Goal: Task Accomplishment & Management: Complete application form

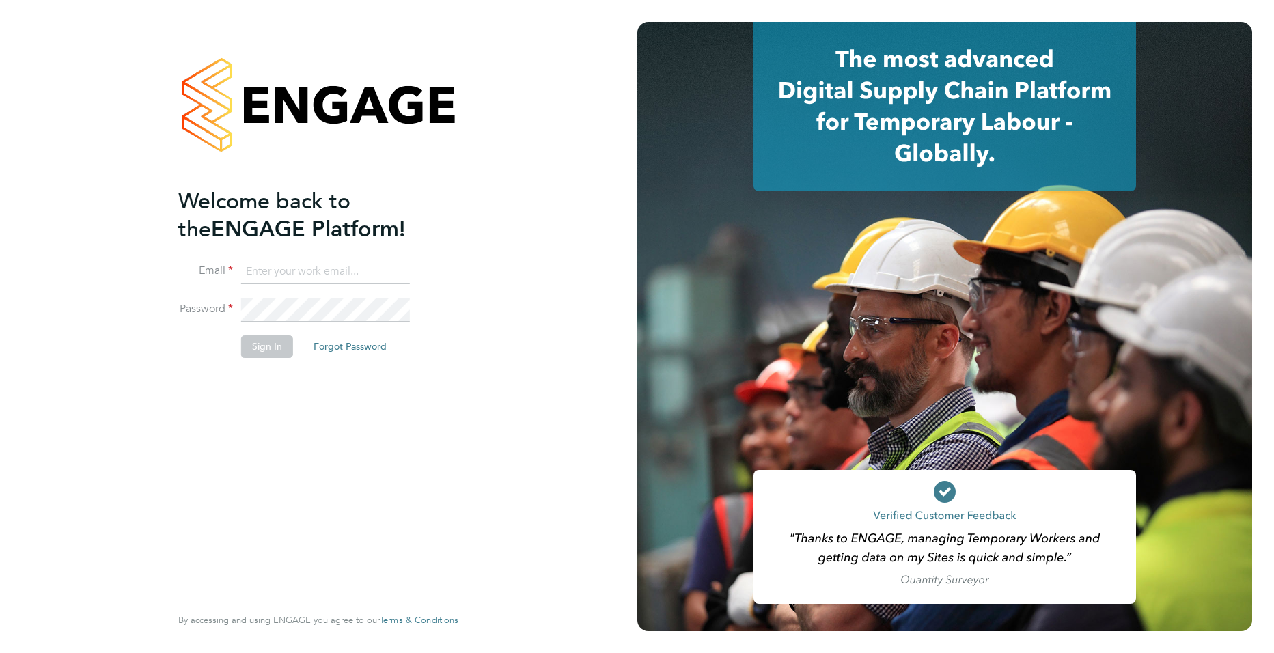
click at [291, 270] on input at bounding box center [325, 272] width 169 height 25
type input "[PERSON_NAME][EMAIL_ADDRESS][PERSON_NAME][DOMAIN_NAME]"
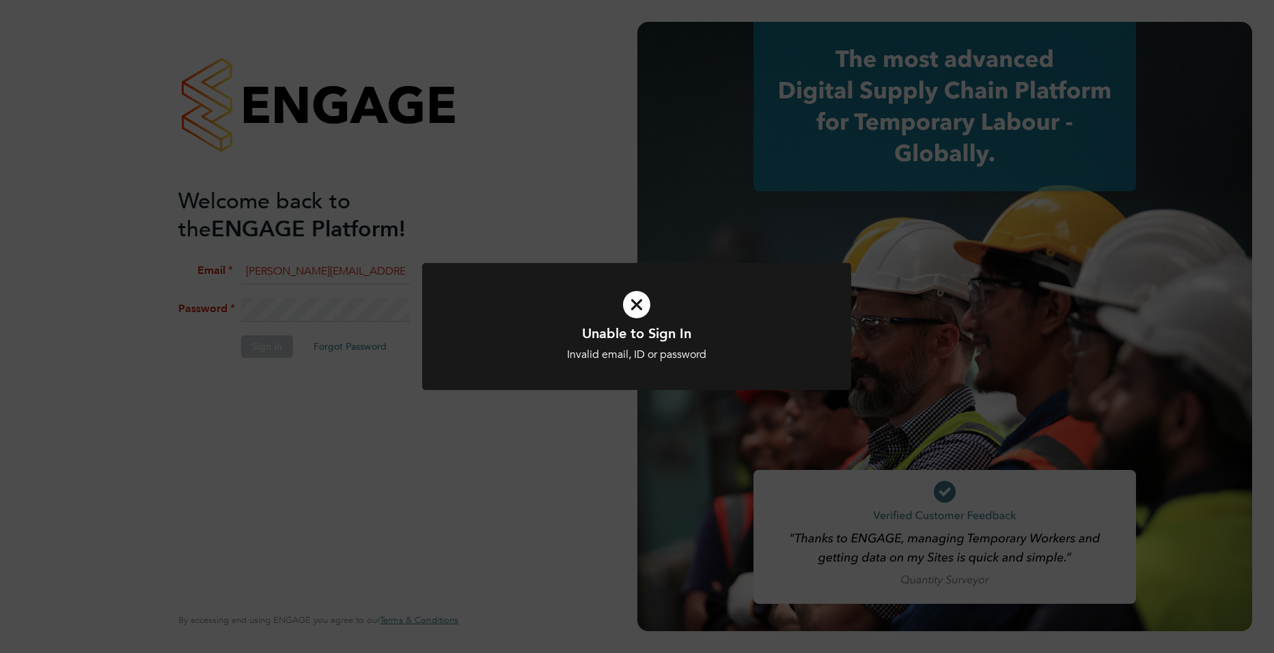
click at [635, 305] on icon at bounding box center [636, 304] width 355 height 53
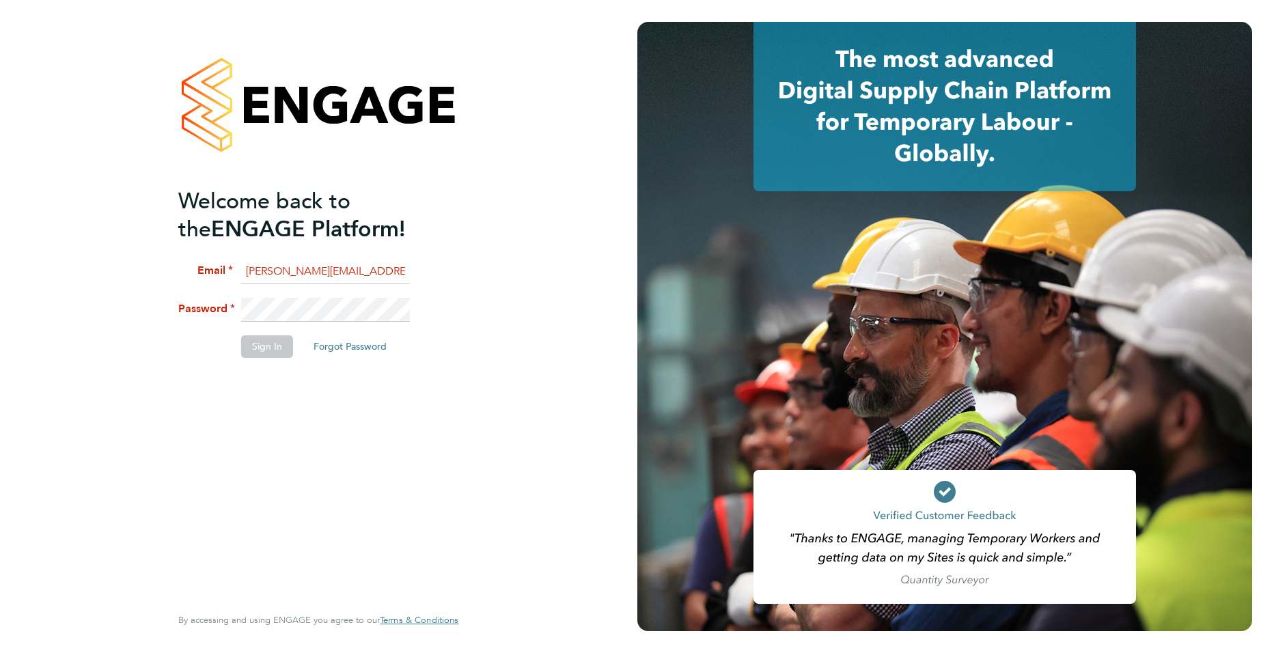
click at [54, 279] on div "Welcome back to the ENGAGE Platform! Email [PERSON_NAME][EMAIL_ADDRESS][PERSON_…" at bounding box center [318, 326] width 637 height 653
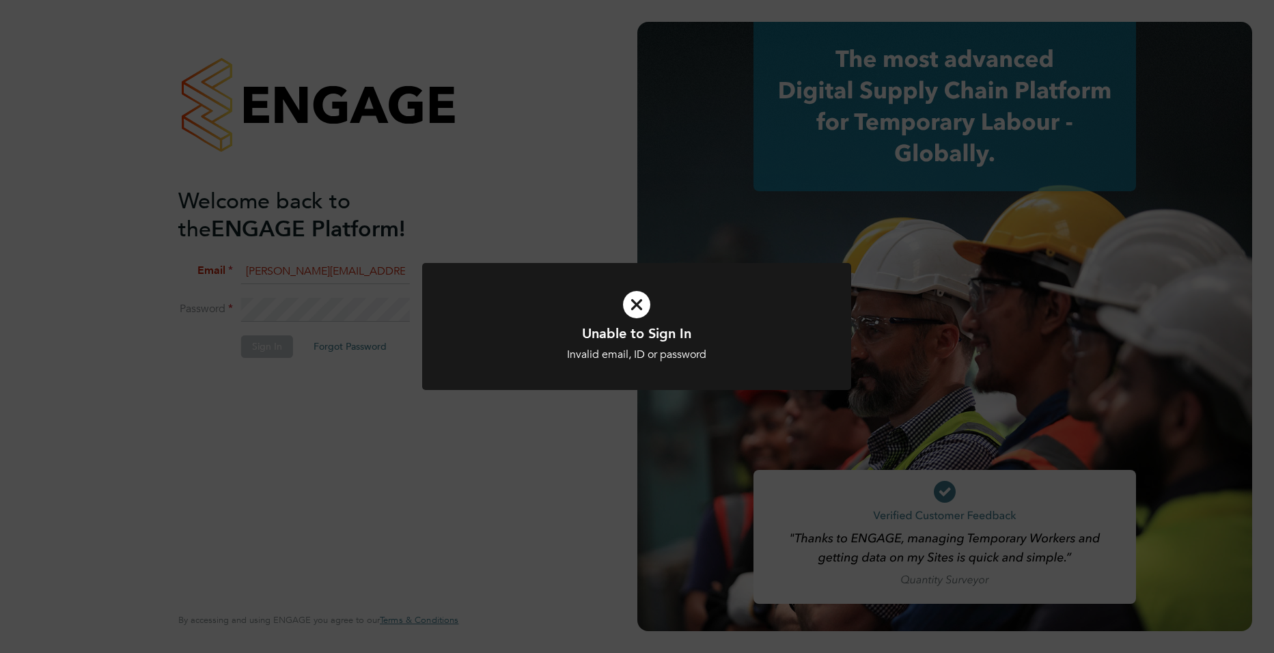
click at [532, 279] on icon at bounding box center [636, 304] width 355 height 53
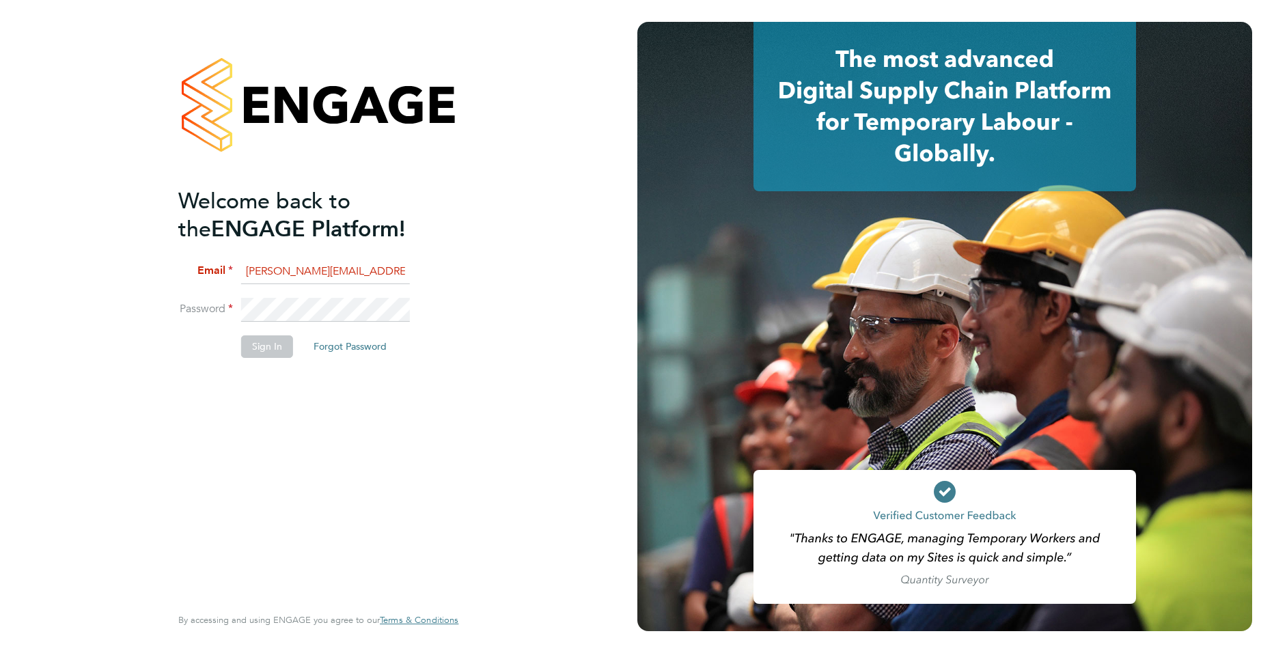
click at [0, 288] on html "Welcome back to the ENGAGE Platform! Email [PERSON_NAME][EMAIL_ADDRESS][PERSON_…" at bounding box center [637, 326] width 1274 height 653
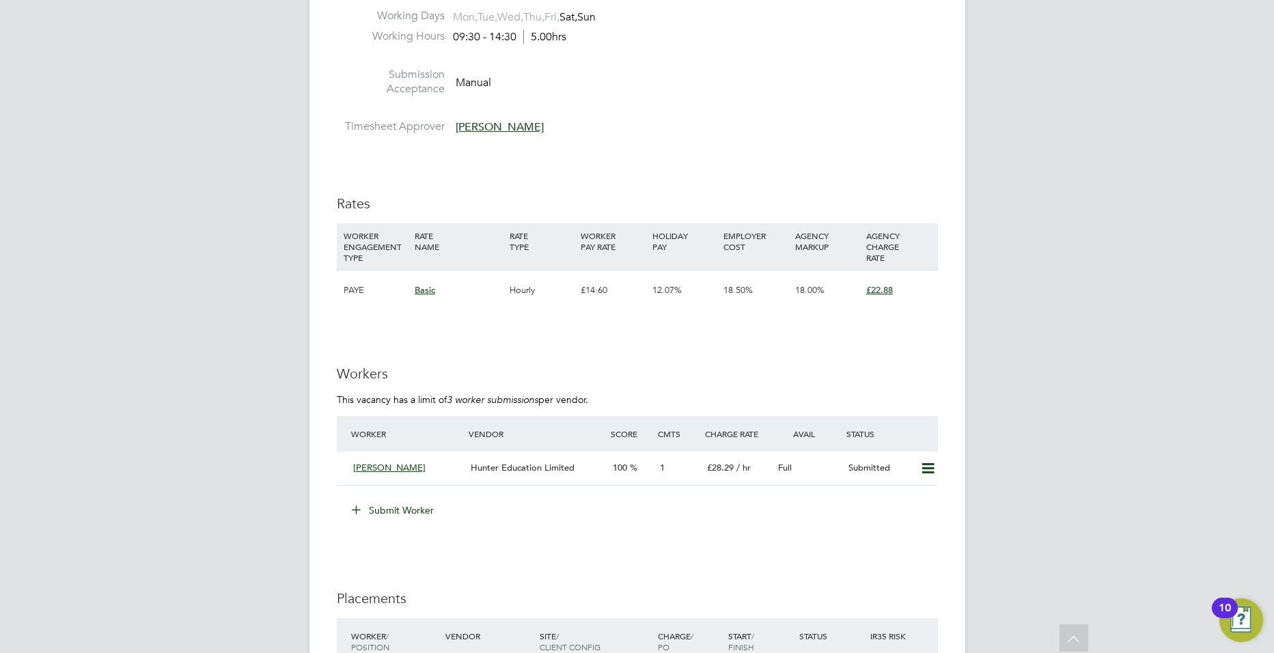
scroll to position [2375, 0]
click at [407, 510] on button "Submit Worker" at bounding box center [393, 509] width 102 height 22
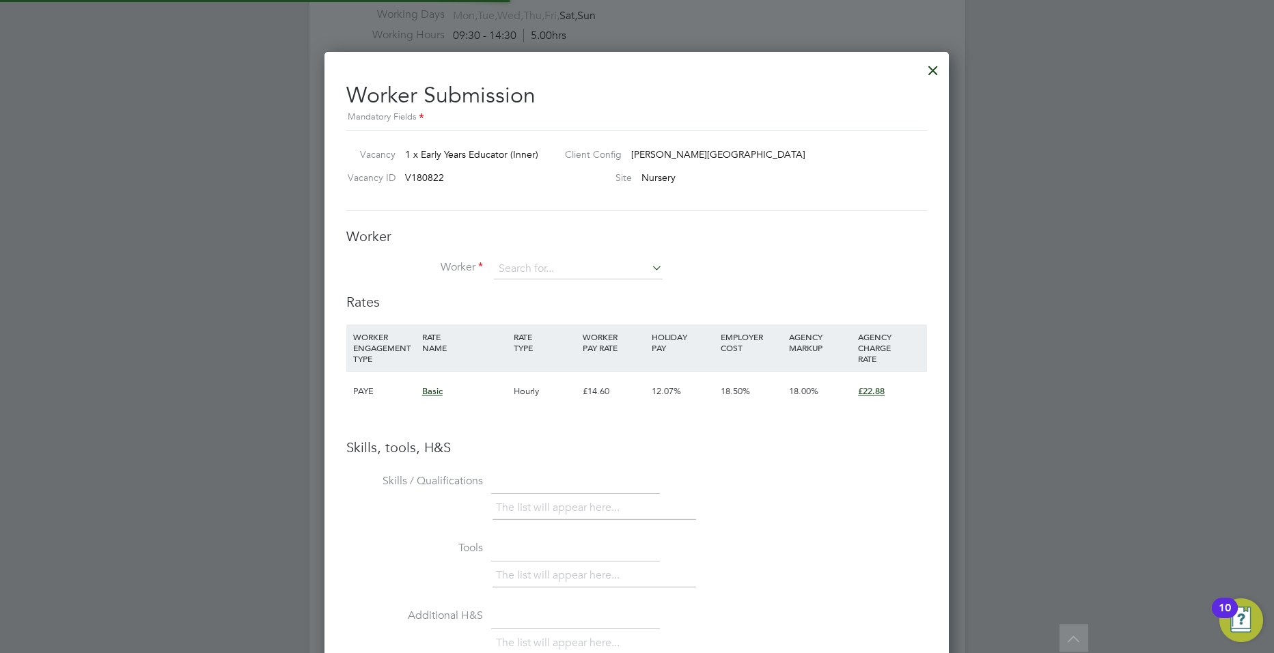
scroll to position [864, 625]
click at [524, 273] on input at bounding box center [578, 269] width 169 height 20
click at [532, 262] on input at bounding box center [578, 269] width 169 height 20
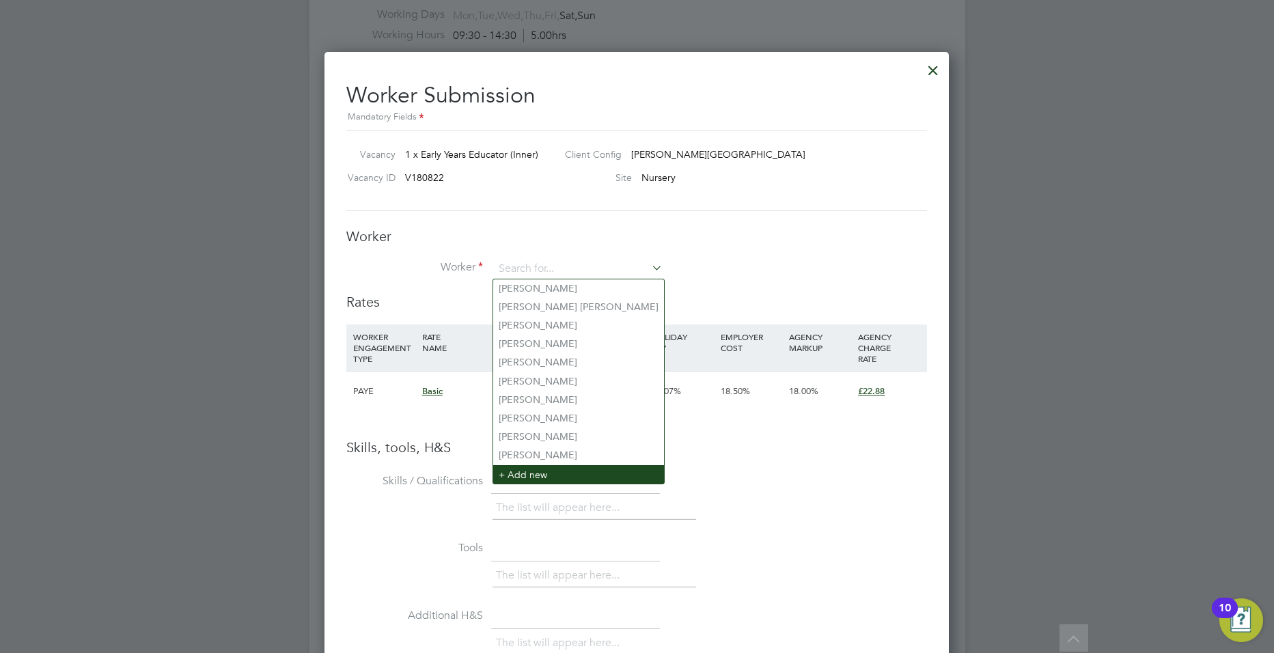
click at [532, 465] on li "+ Add new" at bounding box center [578, 474] width 171 height 18
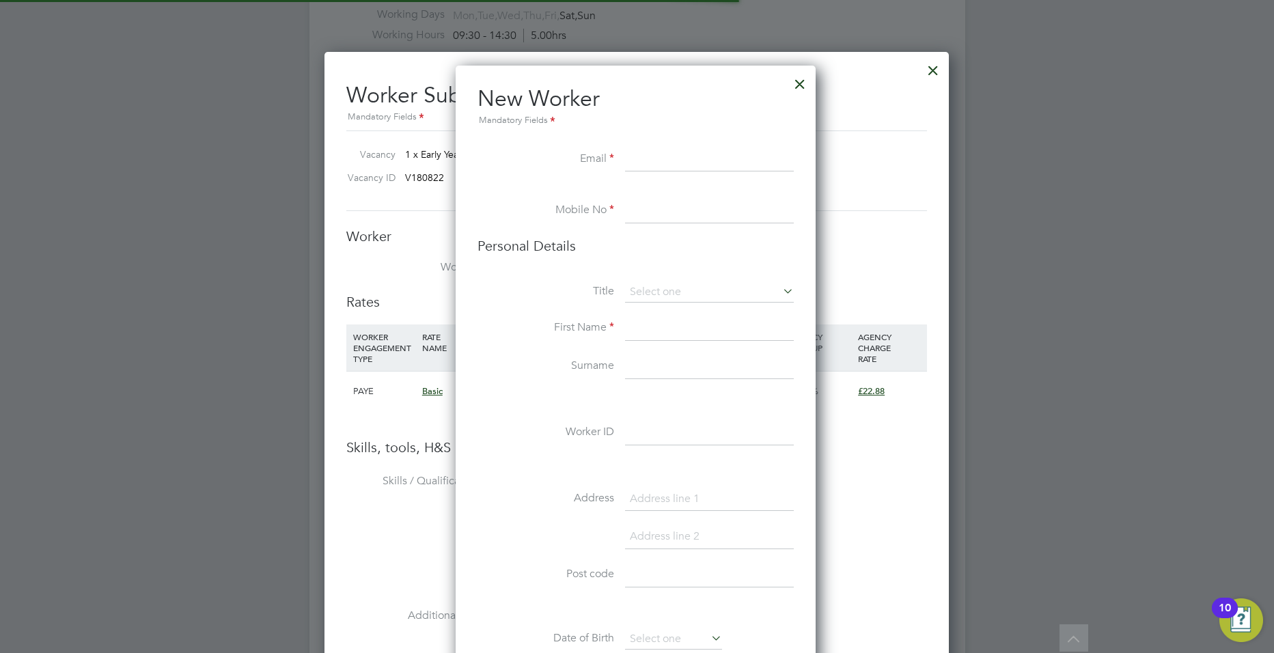
scroll to position [1156, 362]
paste input "yuksel_kocak@hotmail.co.uk"
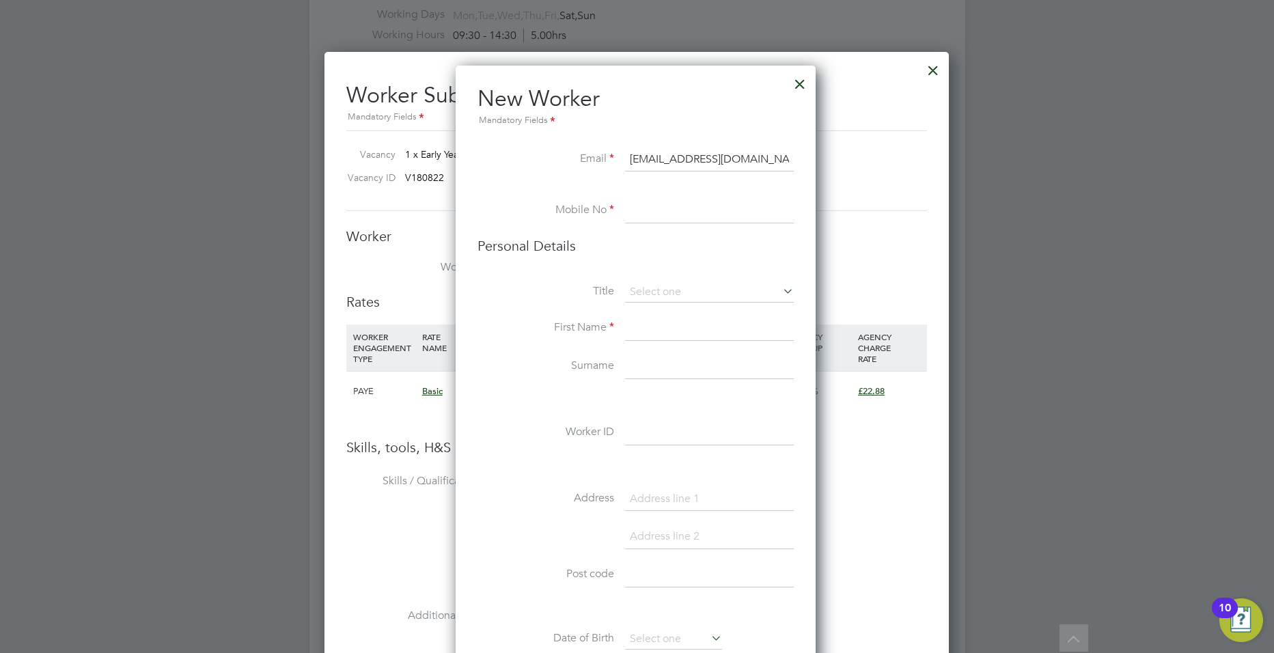
type input "yuksel_kocak@hotmail.co.uk"
click at [652, 204] on input at bounding box center [709, 211] width 169 height 25
paste input "+44 7504 844726"
type input "+44 7504 844726"
drag, startPoint x: 657, startPoint y: 327, endPoint x: 619, endPoint y: 377, distance: 62.9
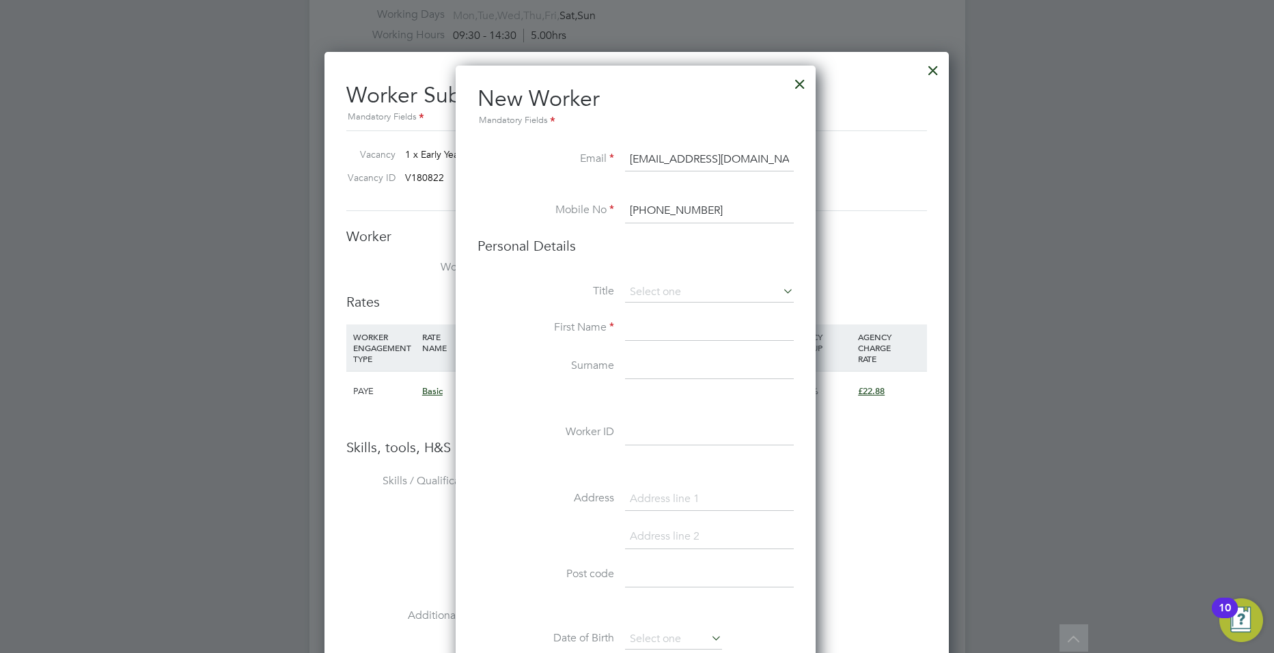
click at [657, 327] on input at bounding box center [709, 328] width 169 height 25
type input "U"
type input "Yuksel"
click at [667, 354] on li "First Name Yuksel" at bounding box center [636, 335] width 316 height 38
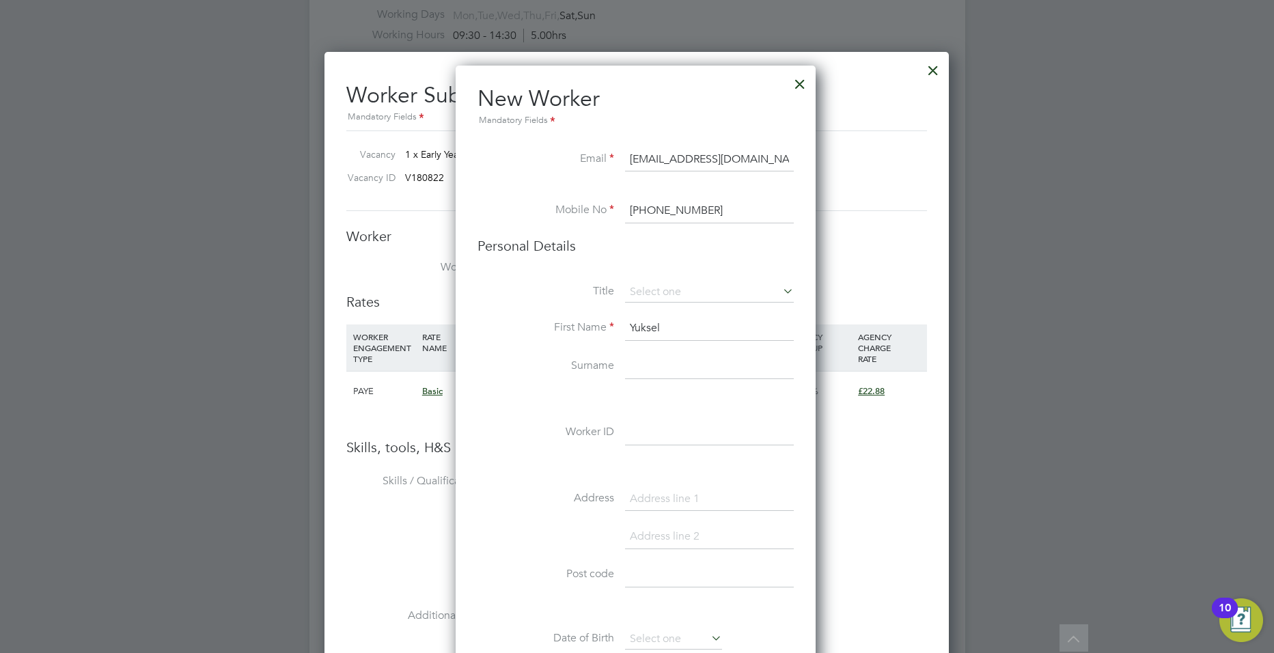
click at [663, 368] on input at bounding box center [709, 367] width 169 height 25
type input "k"
type input "Kocak"
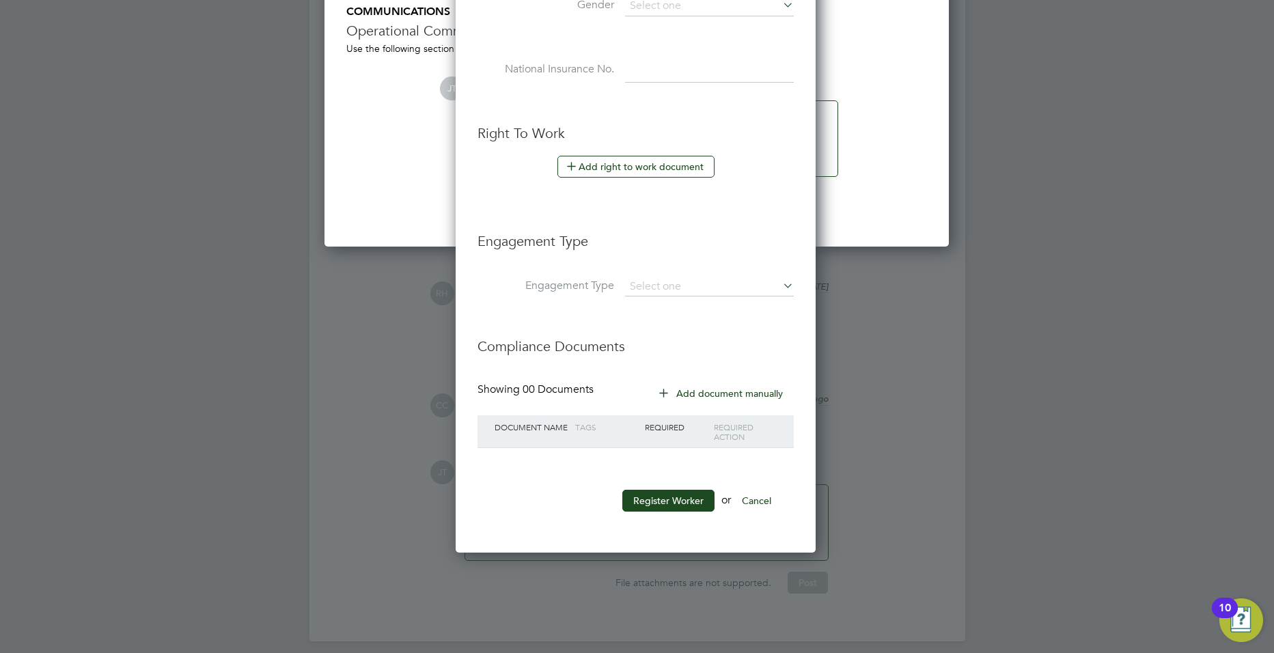
scroll to position [3051, 0]
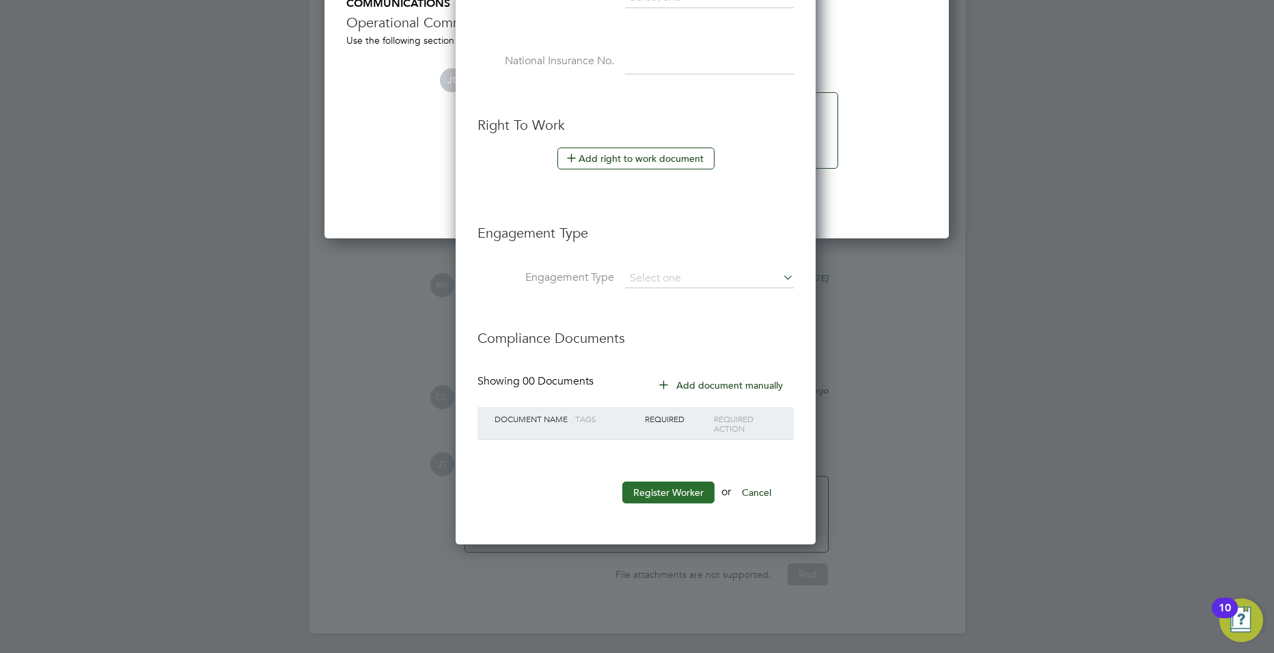
click at [648, 488] on button "Register Worker" at bounding box center [668, 493] width 92 height 22
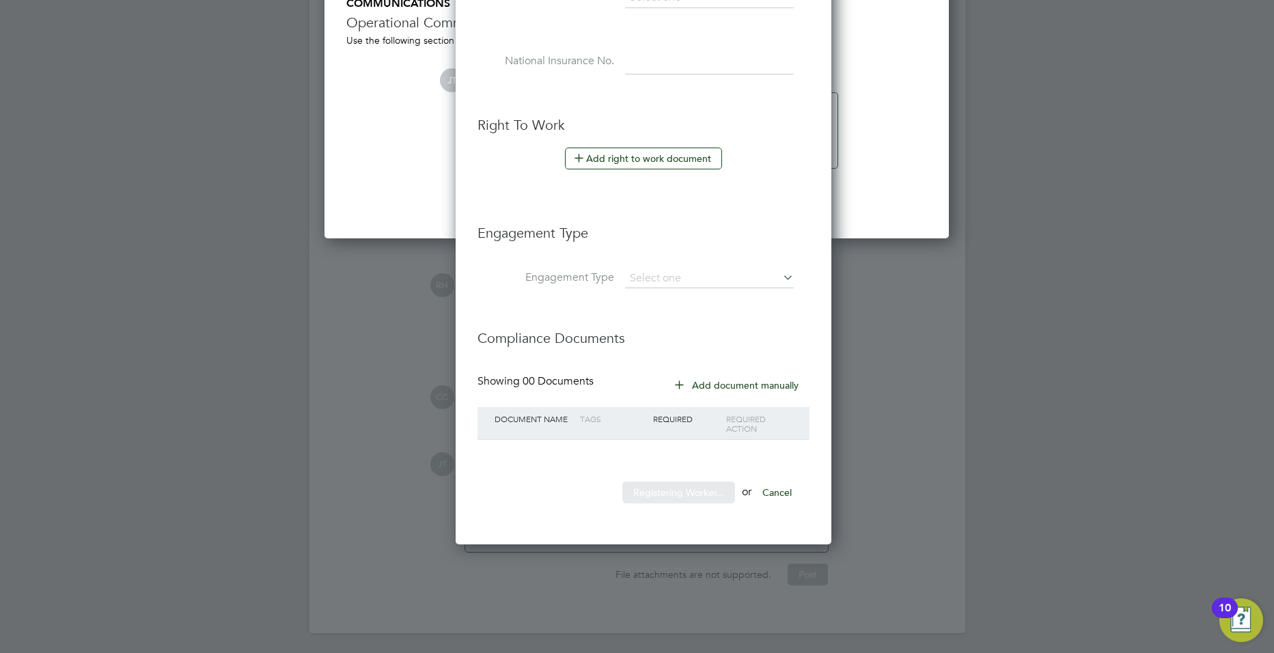
scroll to position [0, 0]
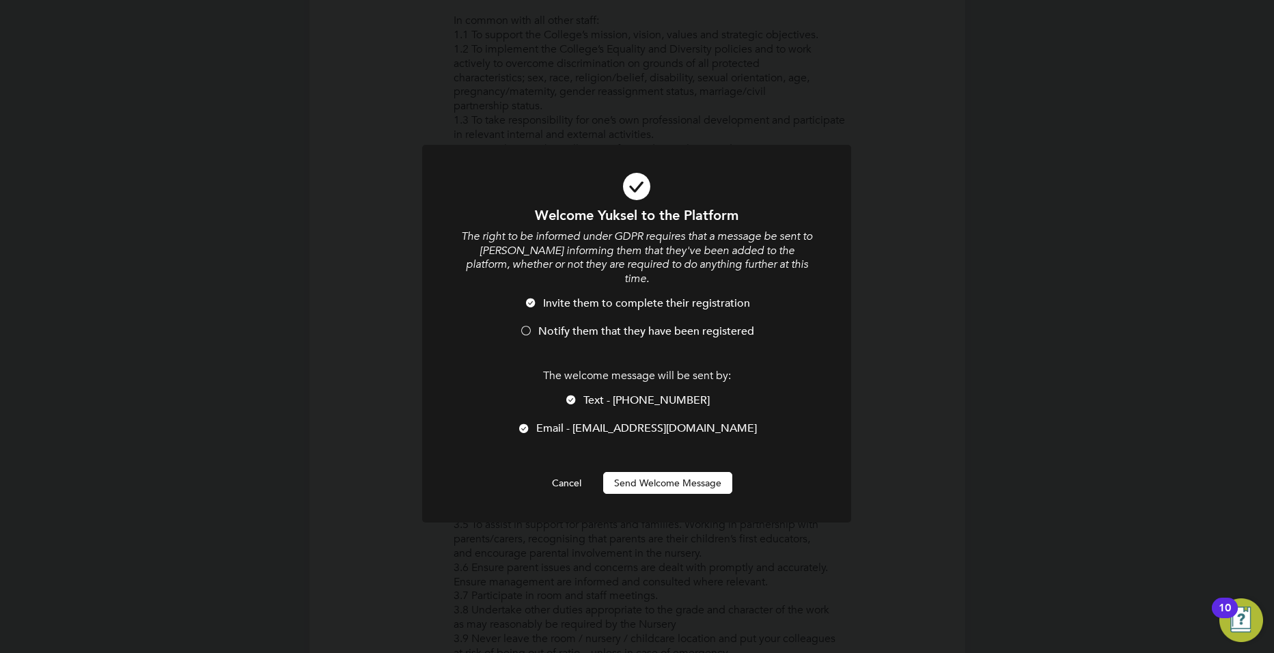
click at [659, 472] on button "Send Welcome Message" at bounding box center [667, 483] width 129 height 22
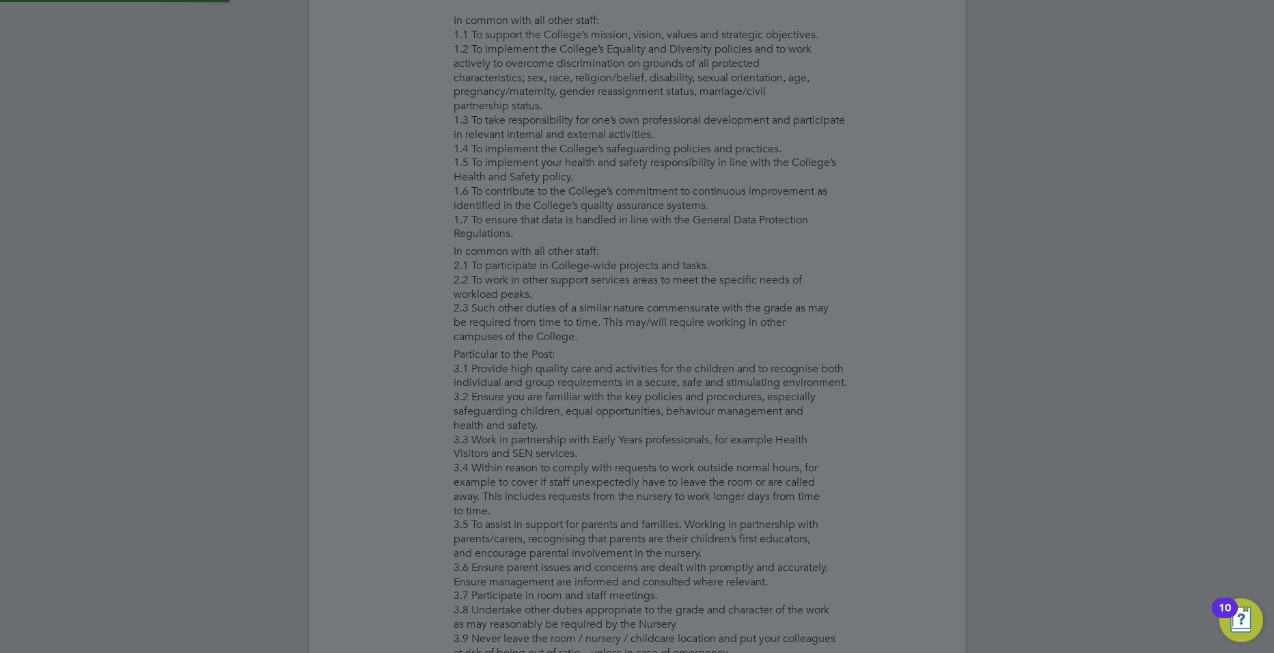
type input "Yuksel Kocak"
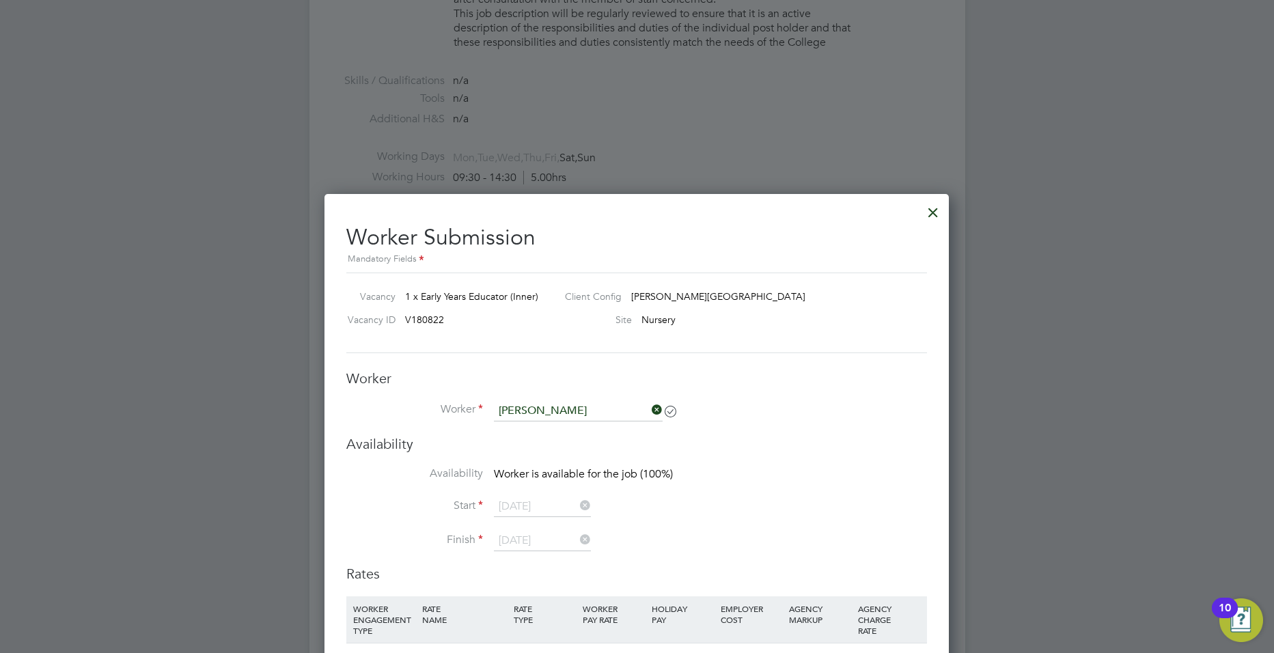
click at [935, 210] on div at bounding box center [933, 209] width 25 height 25
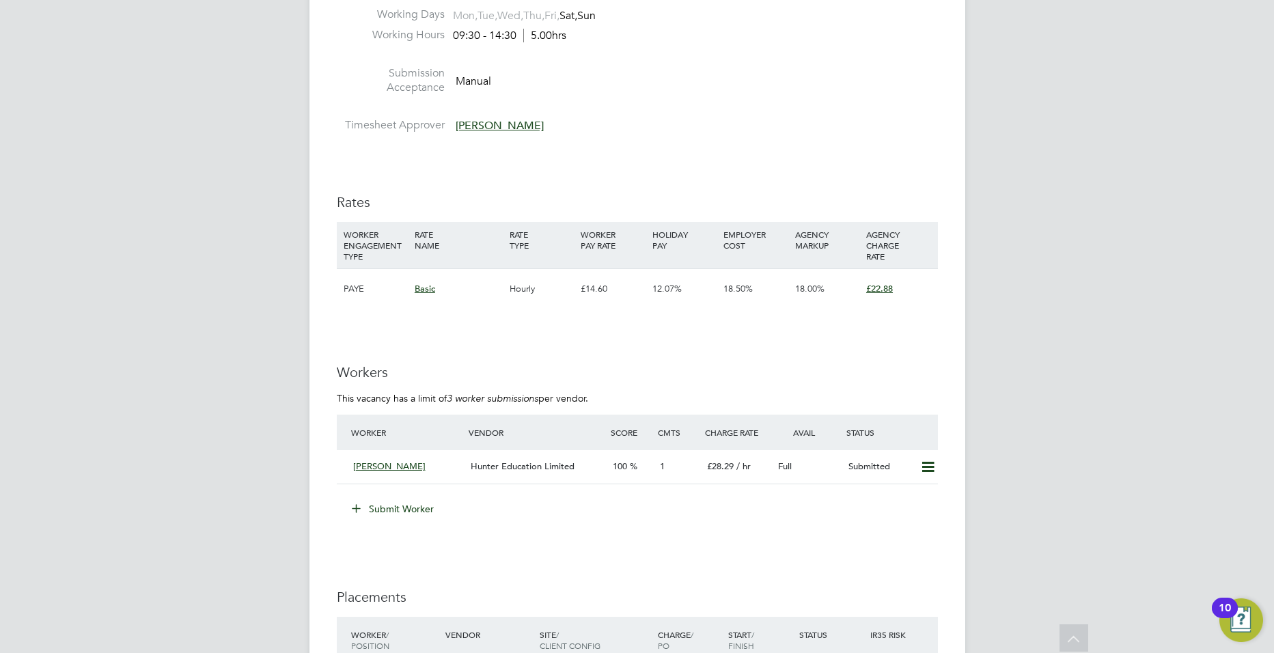
click at [399, 499] on button "Submit Worker" at bounding box center [393, 509] width 102 height 22
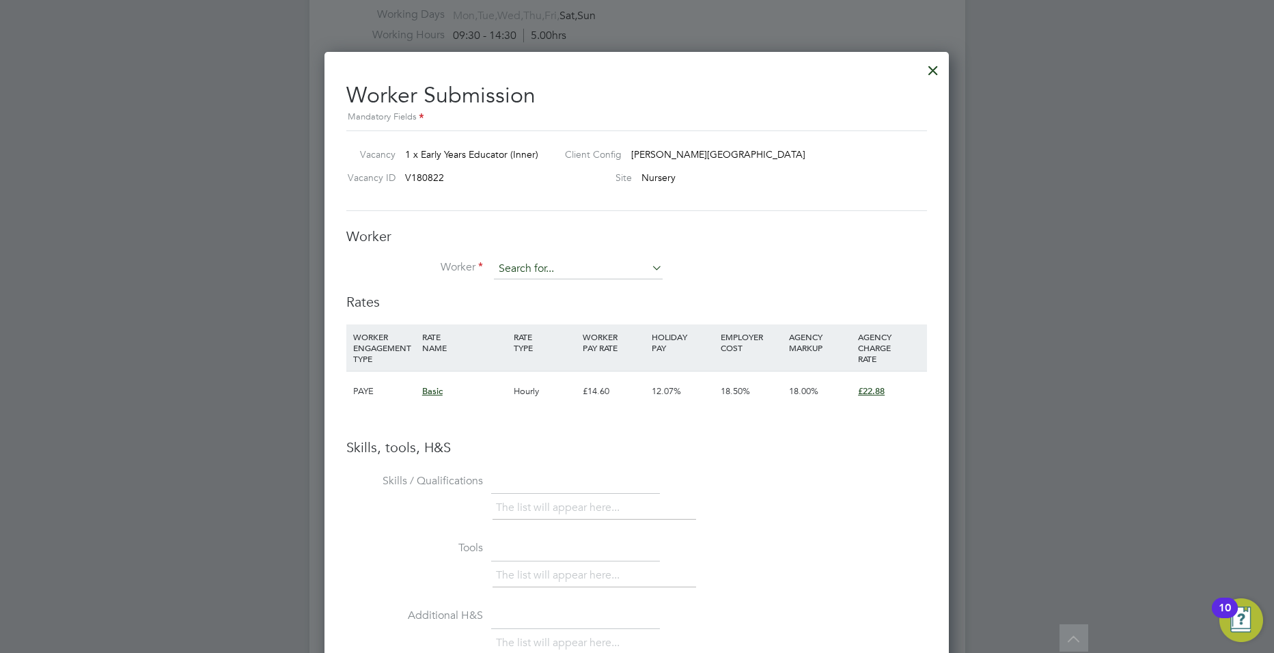
click at [523, 259] on input at bounding box center [578, 269] width 169 height 20
click at [527, 282] on li "Yuk sel Kocak" at bounding box center [584, 288] width 183 height 18
type input "Yuksel Kocak"
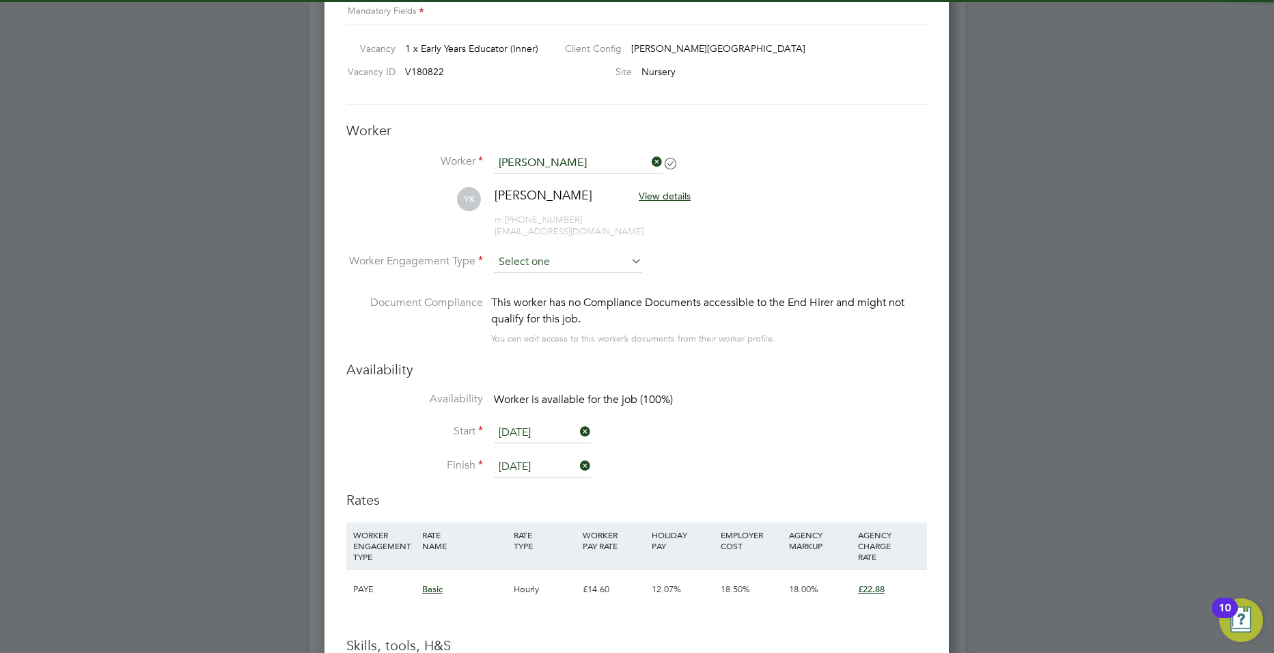
click at [552, 258] on input at bounding box center [568, 262] width 148 height 20
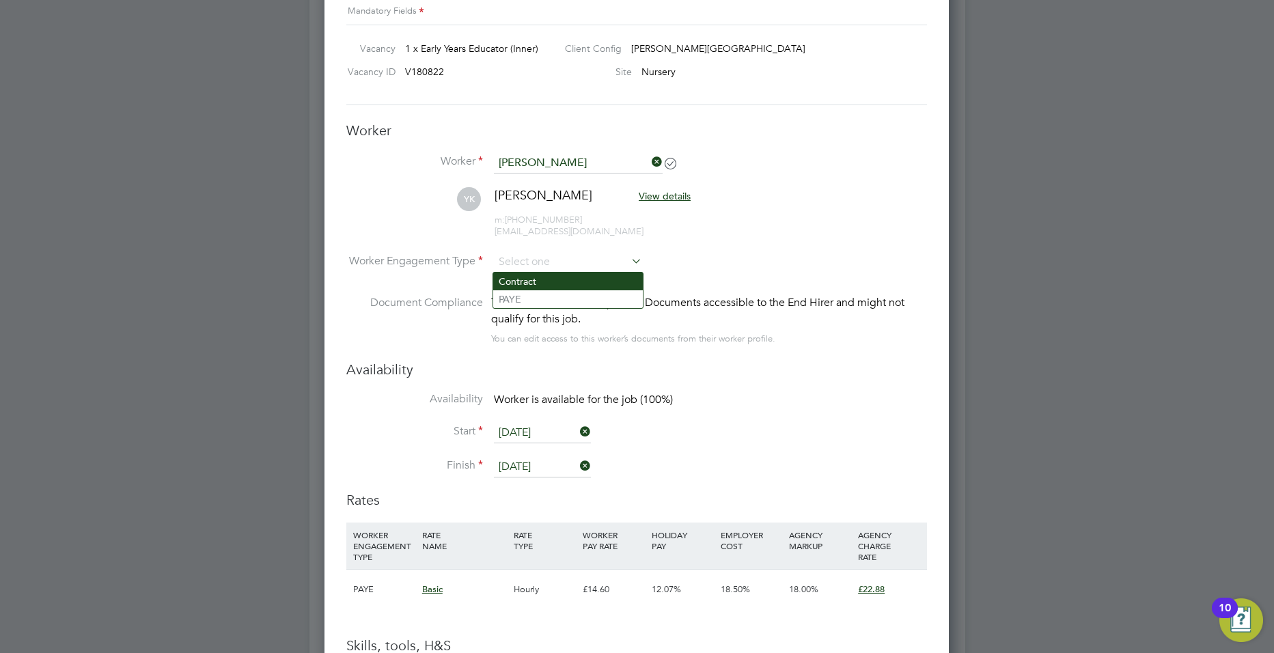
click at [540, 281] on li "Contract" at bounding box center [568, 282] width 150 height 18
type input "Contract"
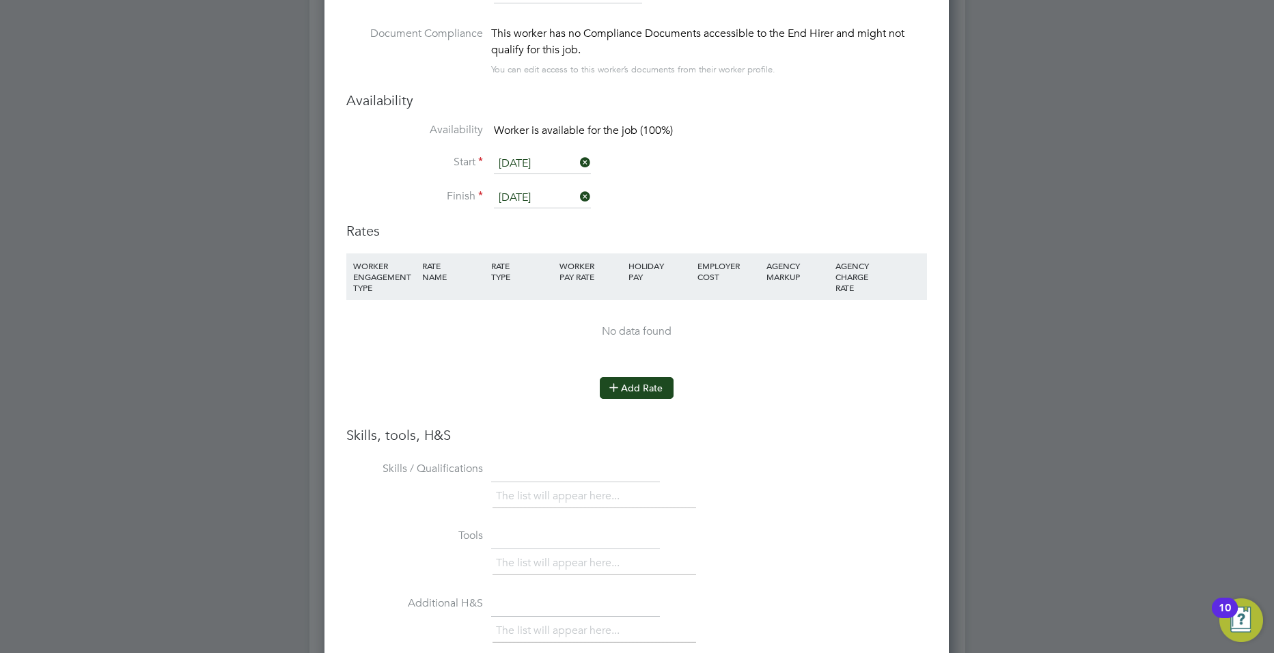
click at [632, 397] on button "Add Rate" at bounding box center [637, 388] width 74 height 22
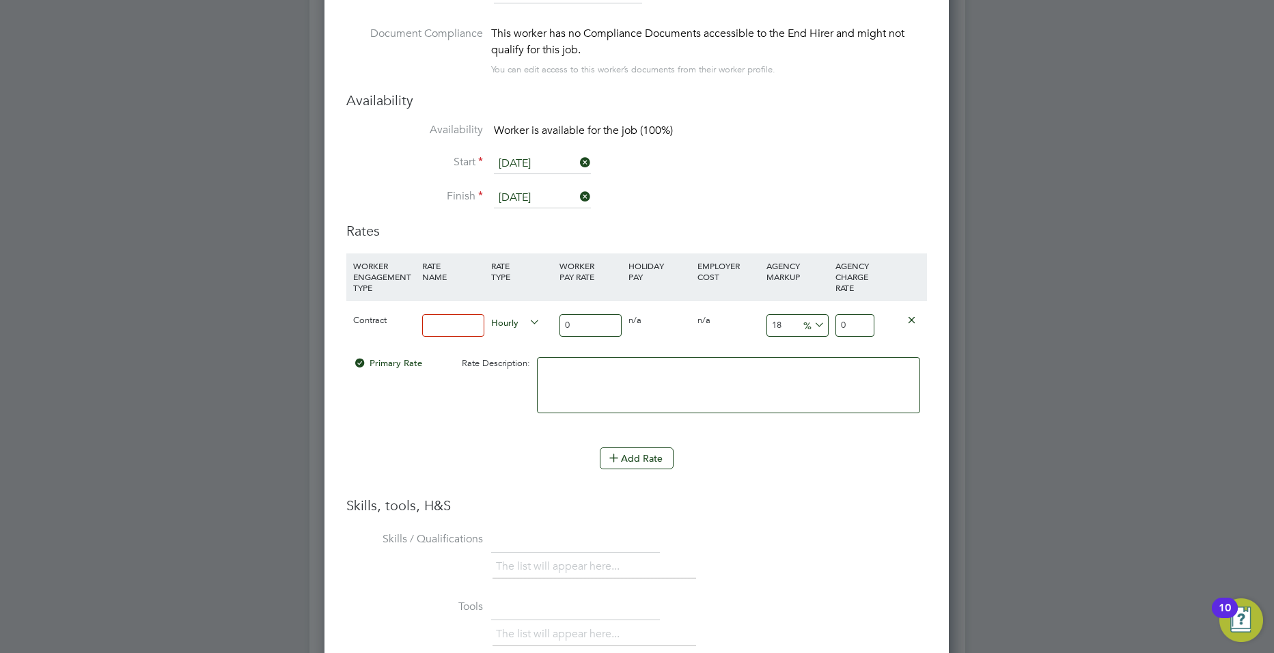
click at [437, 316] on input at bounding box center [453, 325] width 62 height 23
type input "basic"
click at [590, 324] on input "0" at bounding box center [591, 325] width 62 height 23
type input "2"
type input "2.36"
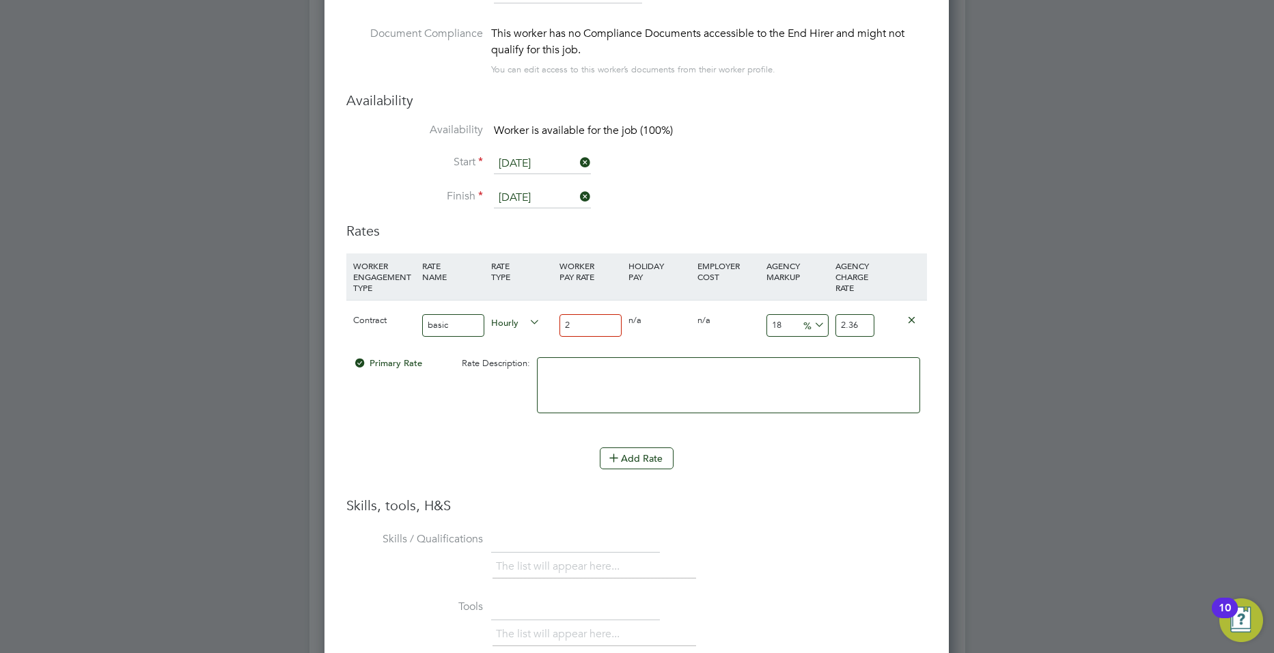
type input "23"
type input "27.14"
type input "23"
click at [794, 323] on input "18" at bounding box center [798, 325] width 62 height 23
type input "1"
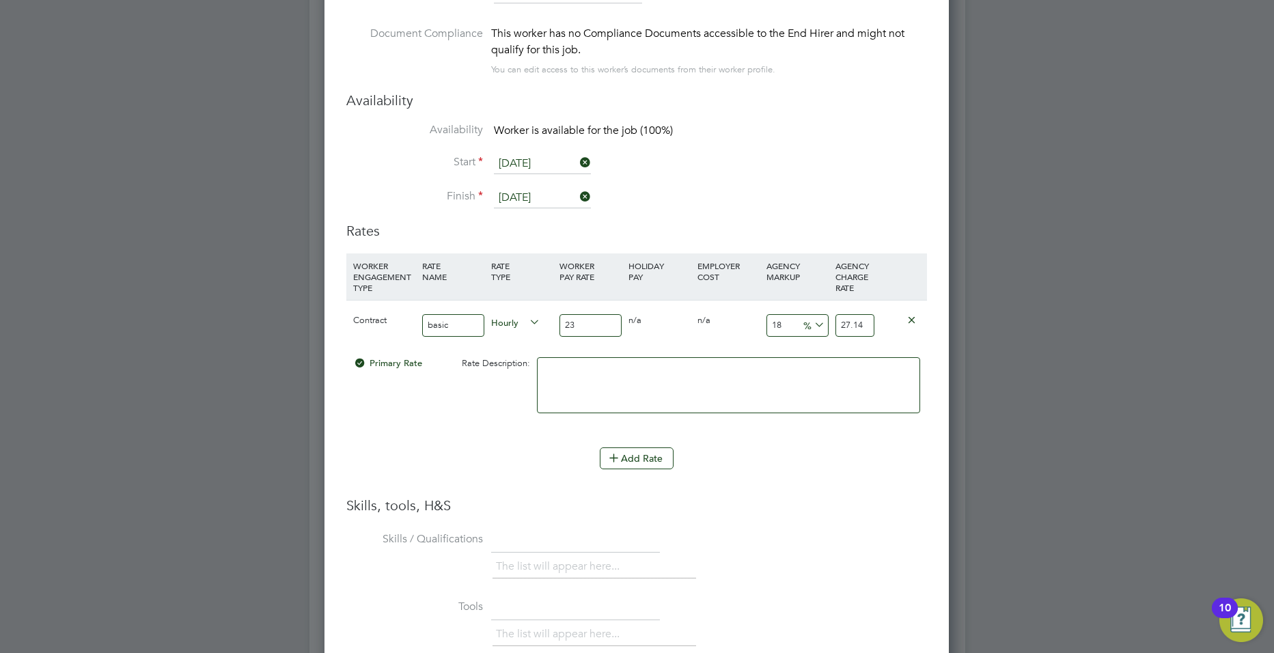
type input "23.23"
type input "2"
type input "23.46"
type input "23"
type input "28.29"
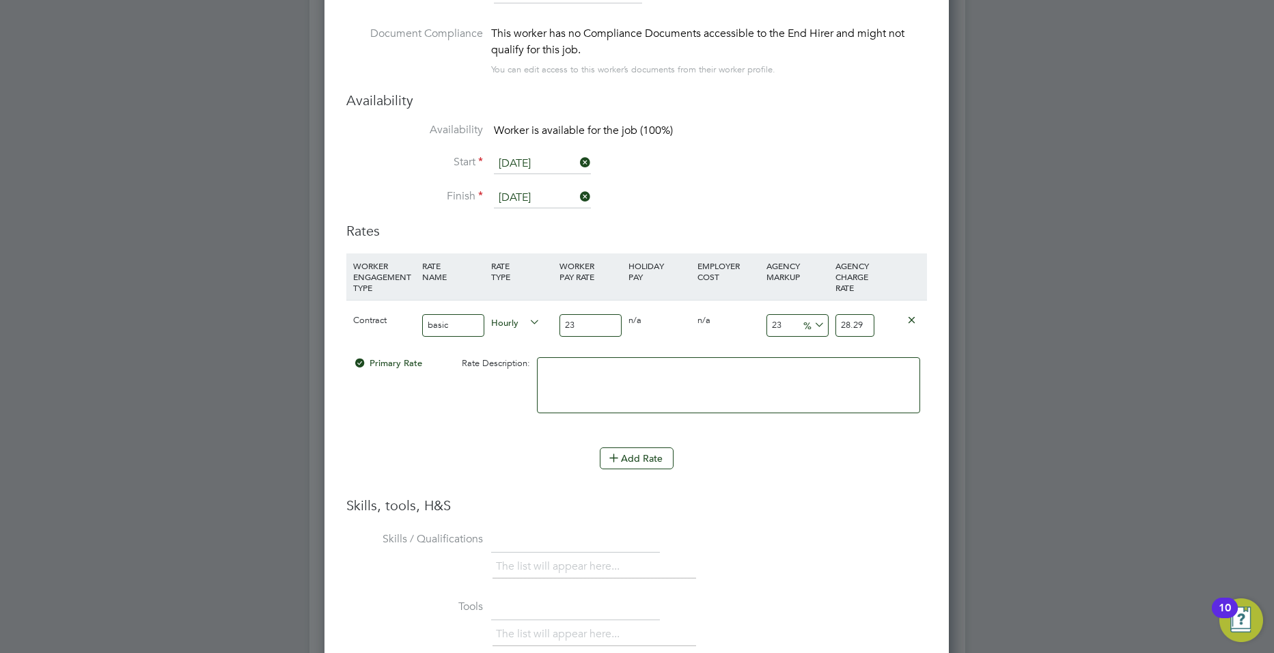
type input "23"
click at [582, 321] on input "23" at bounding box center [591, 325] width 62 height 23
type input "2"
type input "2.46"
type input "25"
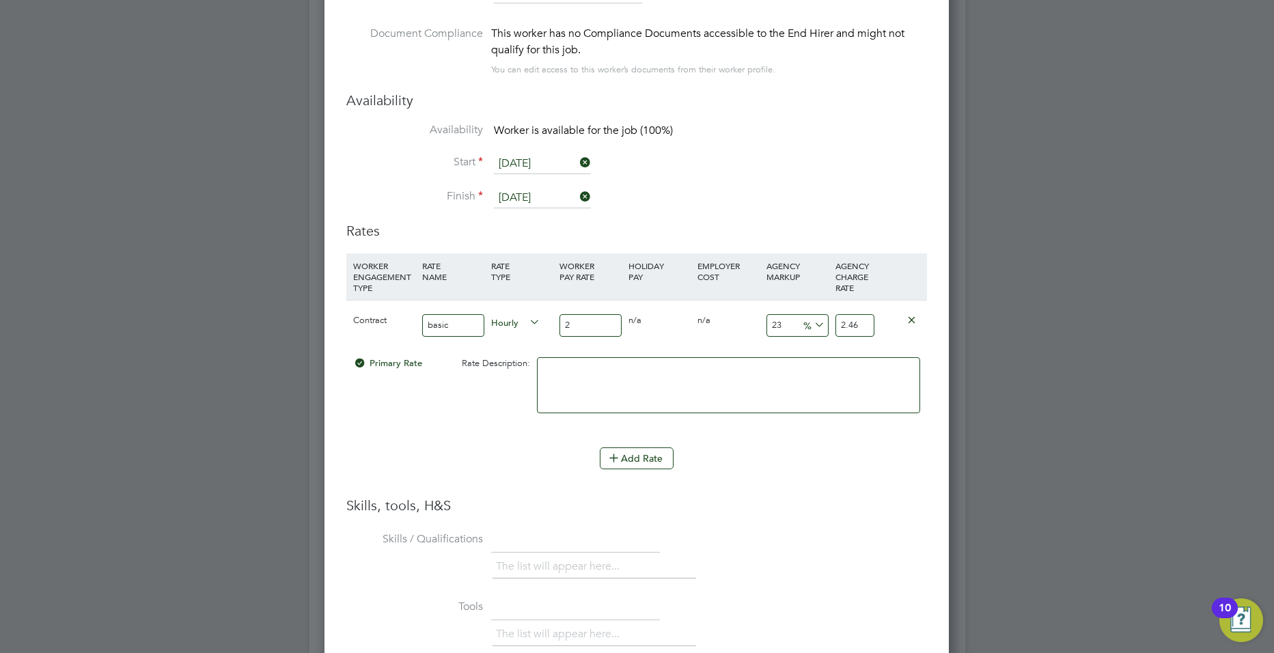
type input "30.75"
type input "2"
type input "2.46"
type input "25"
type input "30.75"
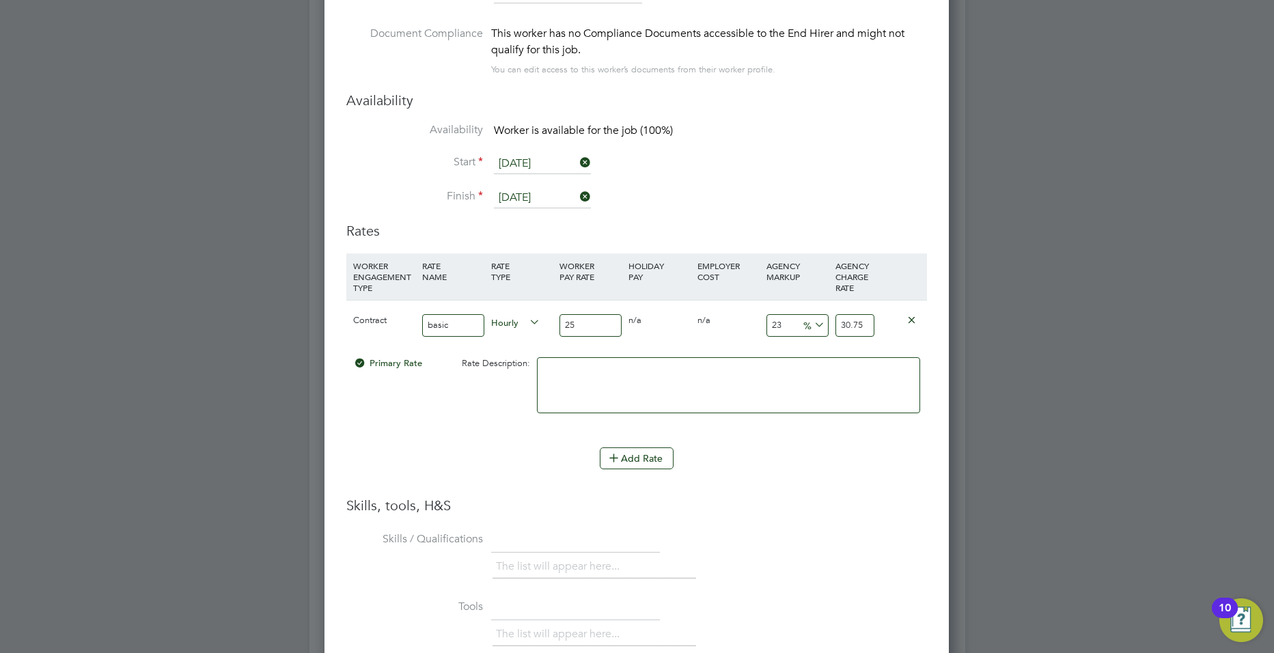
type input "2"
type input "2.46"
type input "26"
type input "31.98"
type input "2"
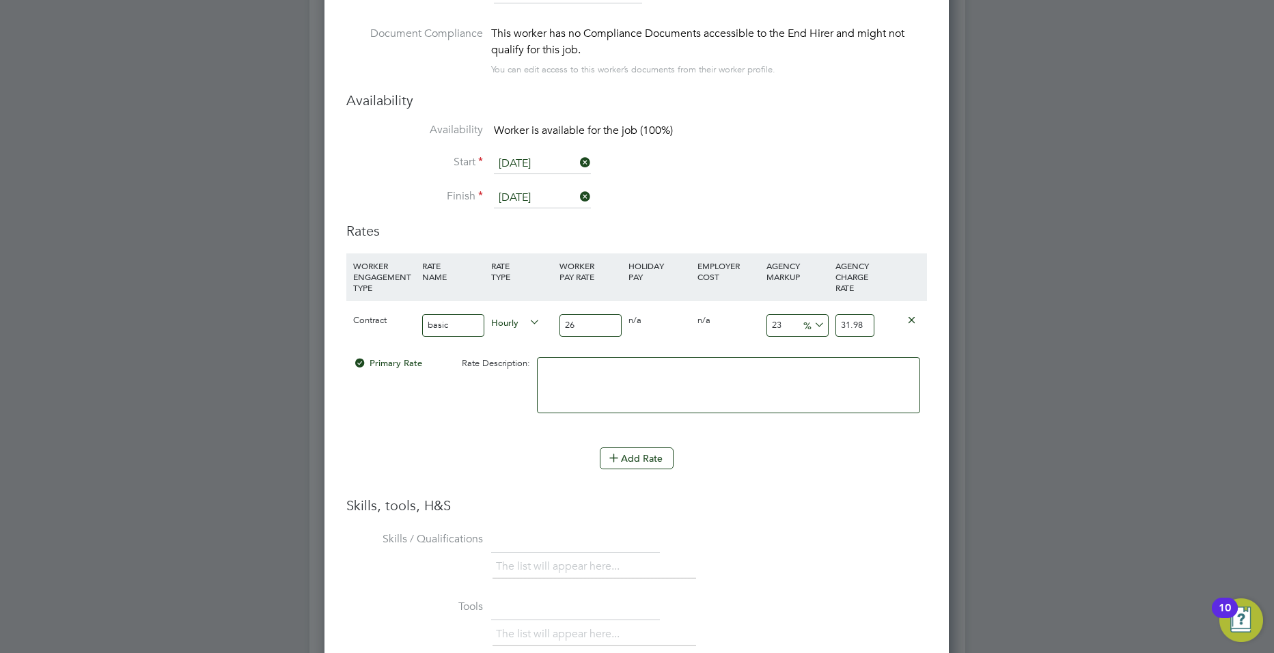
type input "2.46"
type input "25"
type input "30.75"
type input "2"
type input "2.46"
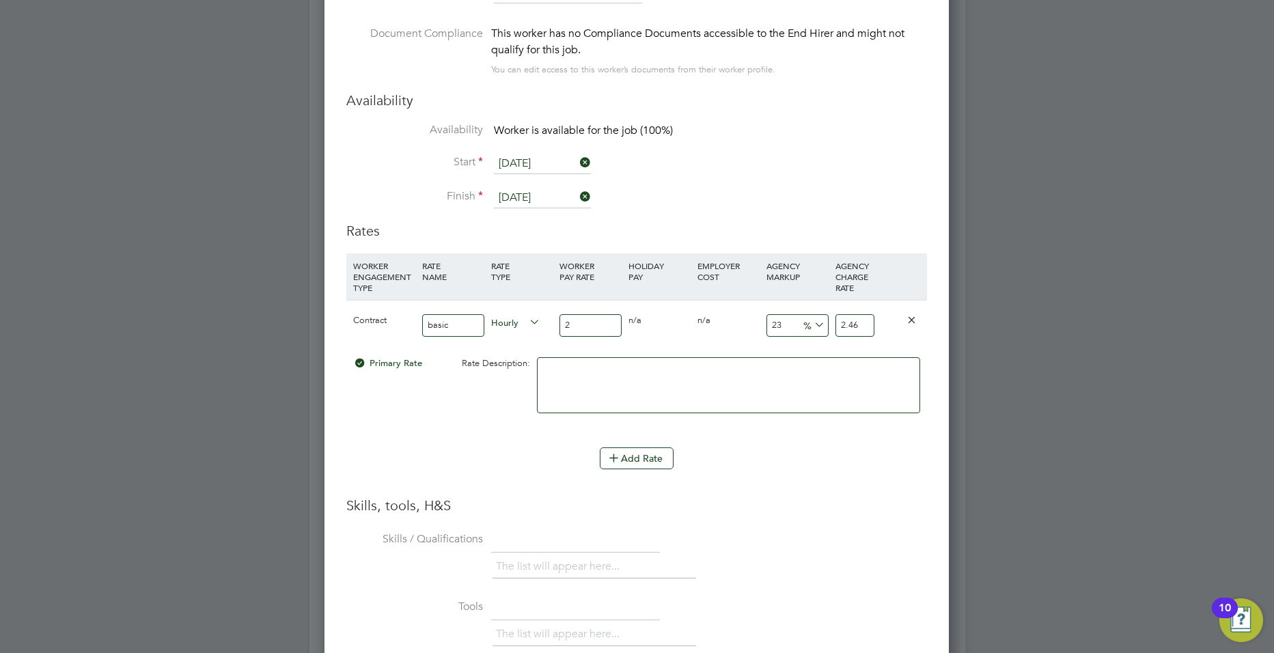
type input "26"
type input "31.98"
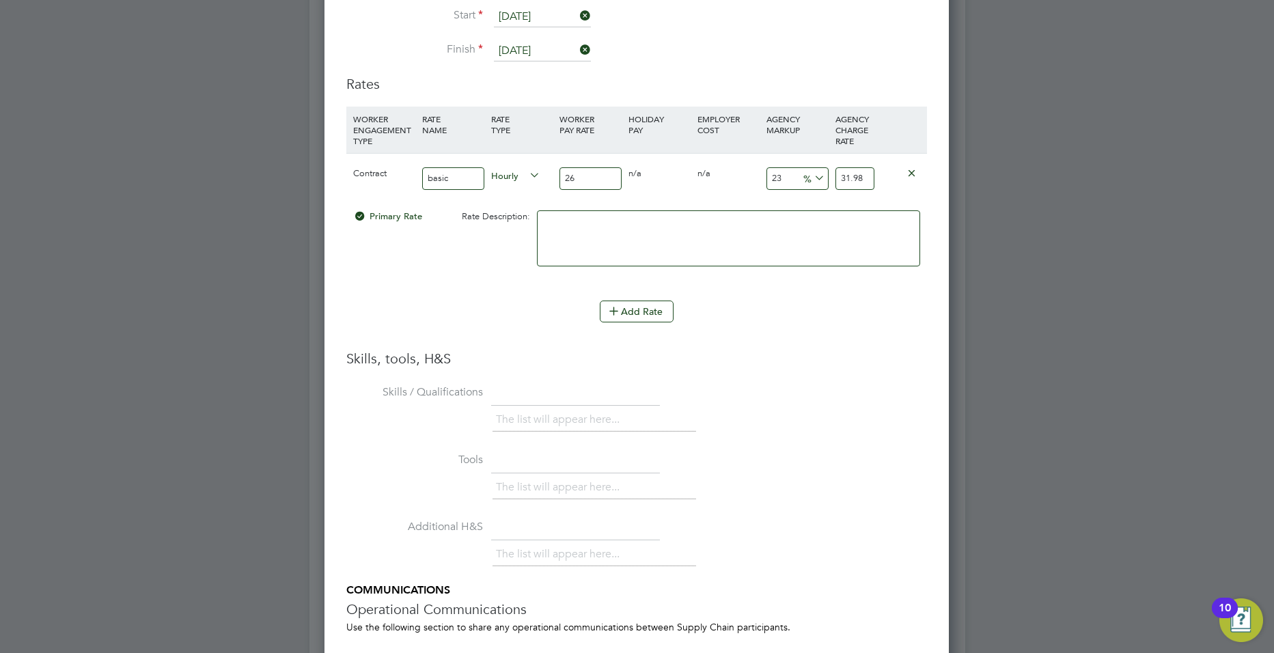
type input "2"
type input "2.46"
type input "25"
type input "30.75"
type input "25"
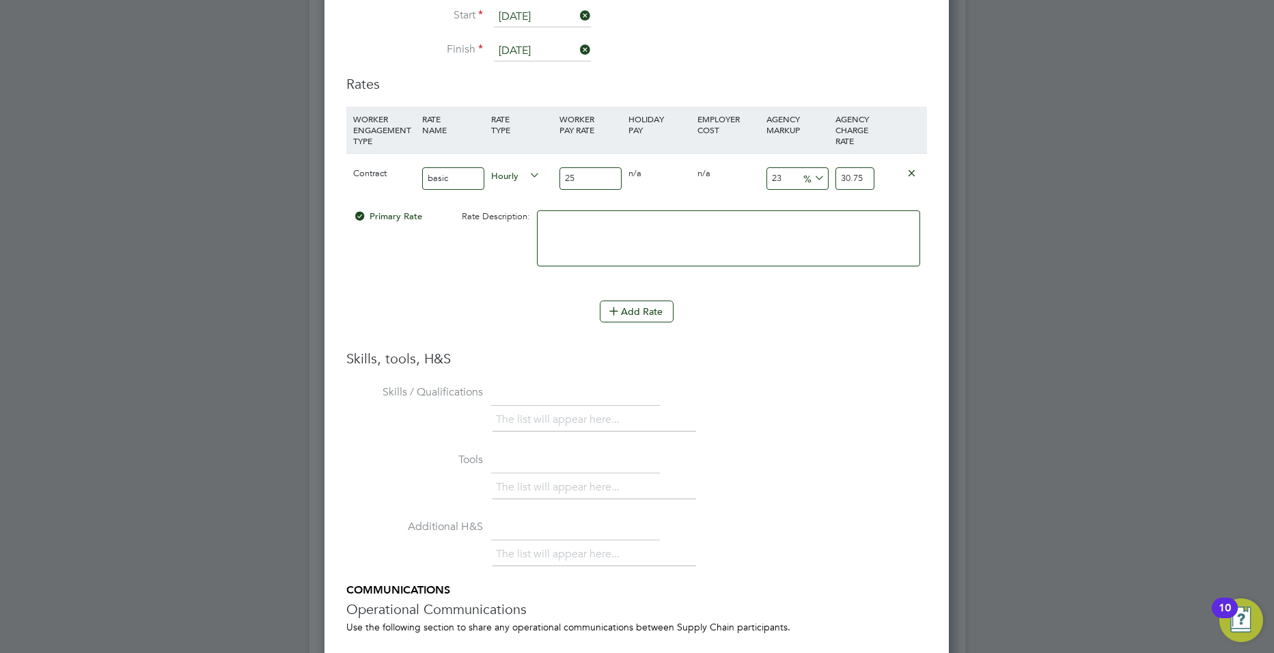
click at [858, 316] on div "Add Rate" at bounding box center [636, 312] width 581 height 22
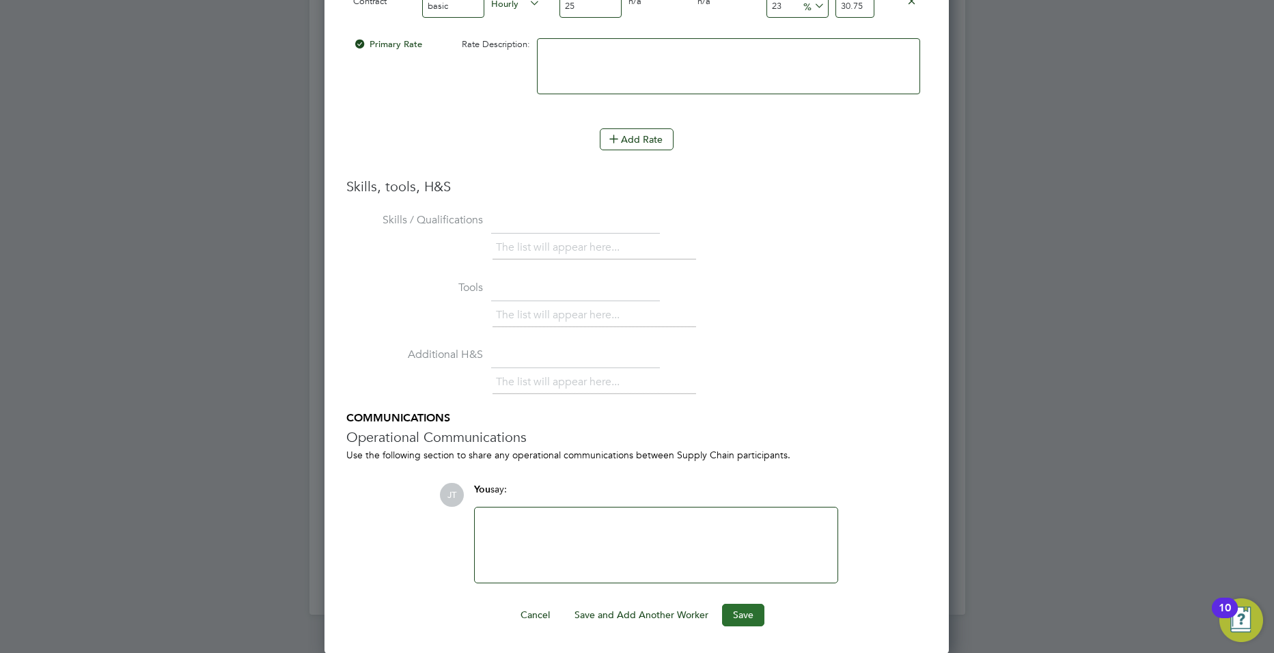
click at [738, 607] on button "Save" at bounding box center [743, 615] width 42 height 22
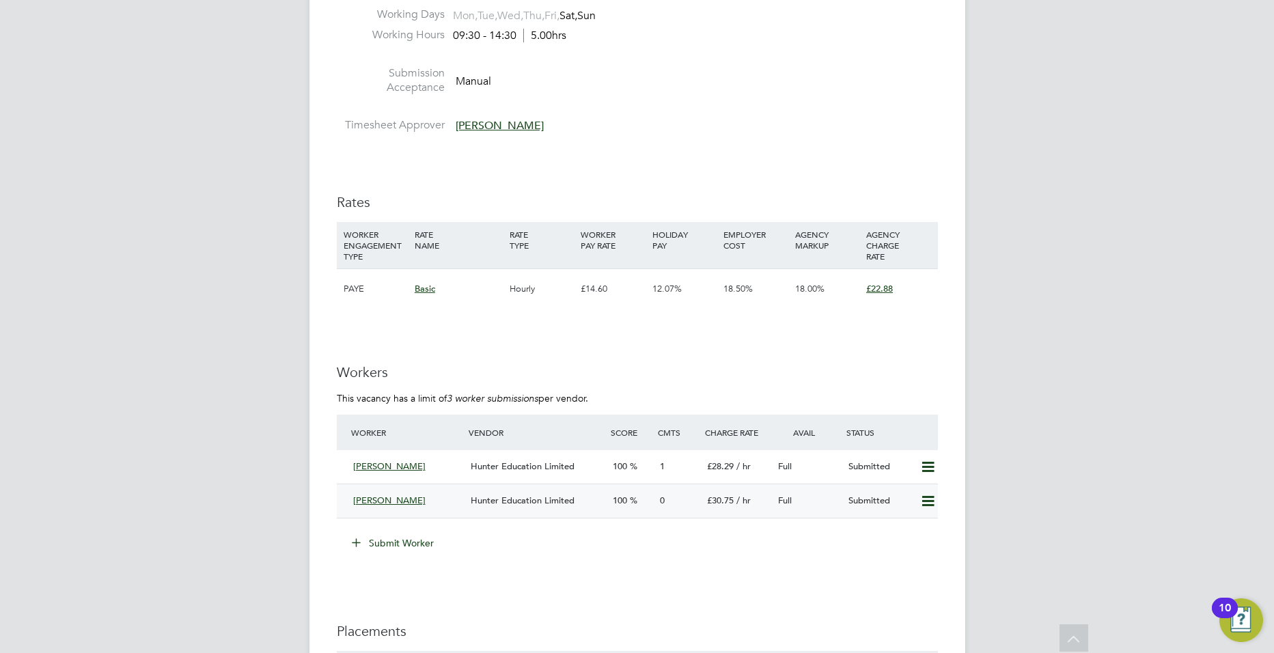
click at [540, 501] on span "Hunter Education Limited" at bounding box center [523, 501] width 104 height 12
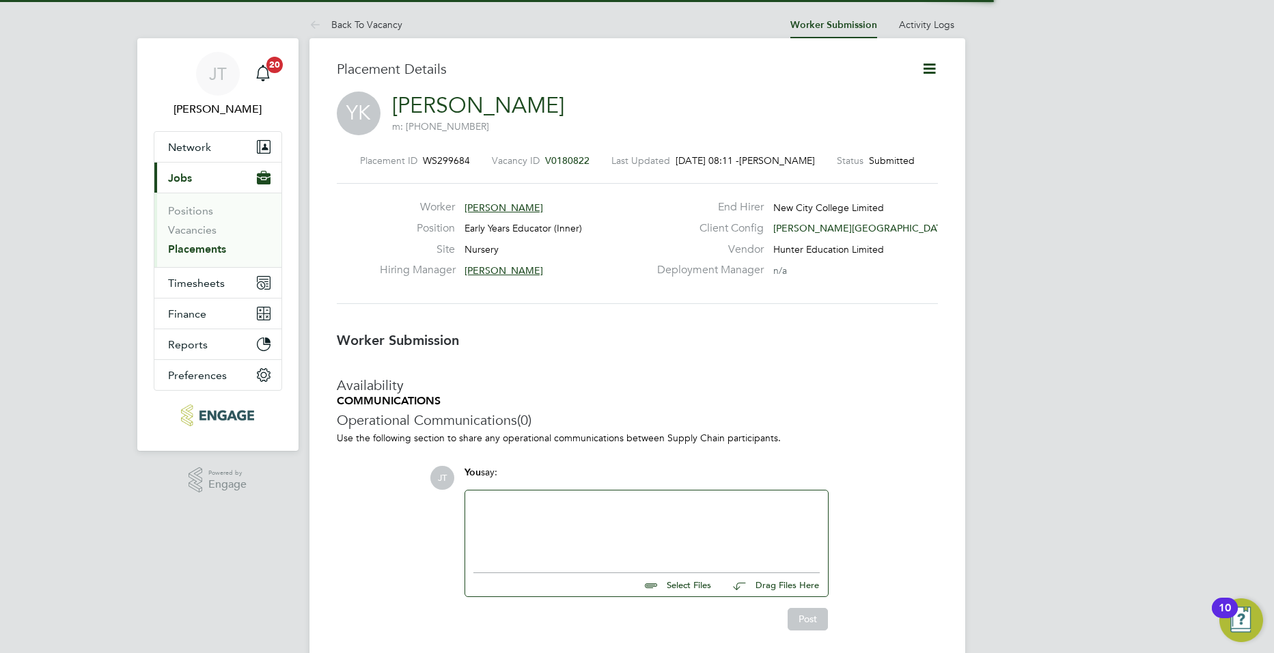
scroll to position [13, 109]
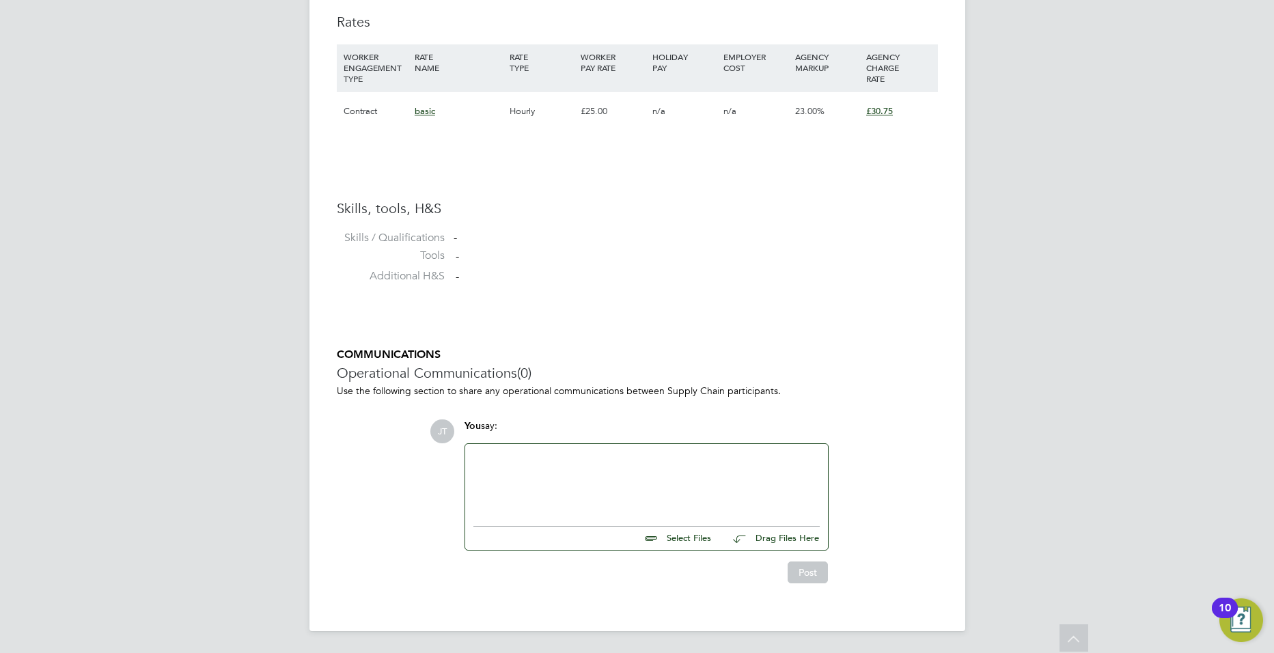
click at [691, 540] on input "file" at bounding box center [717, 536] width 205 height 19
type input "C:\fakepath\YK1762.docx"
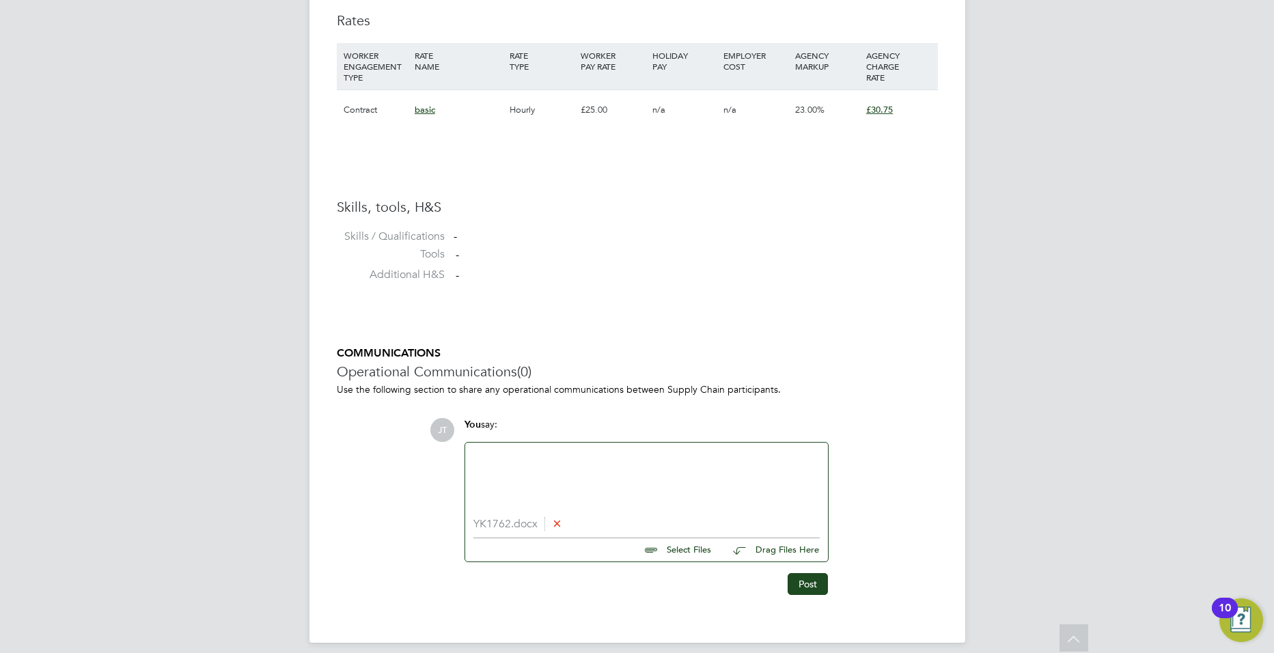
click at [603, 462] on div at bounding box center [646, 480] width 346 height 59
drag, startPoint x: 555, startPoint y: 483, endPoint x: 451, endPoint y: 480, distance: 103.9
click at [451, 480] on div "JT You say: excellent early tears practitioner Local to the college level 3 ear…" at bounding box center [684, 506] width 508 height 177
click at [799, 590] on button "Post" at bounding box center [808, 584] width 40 height 22
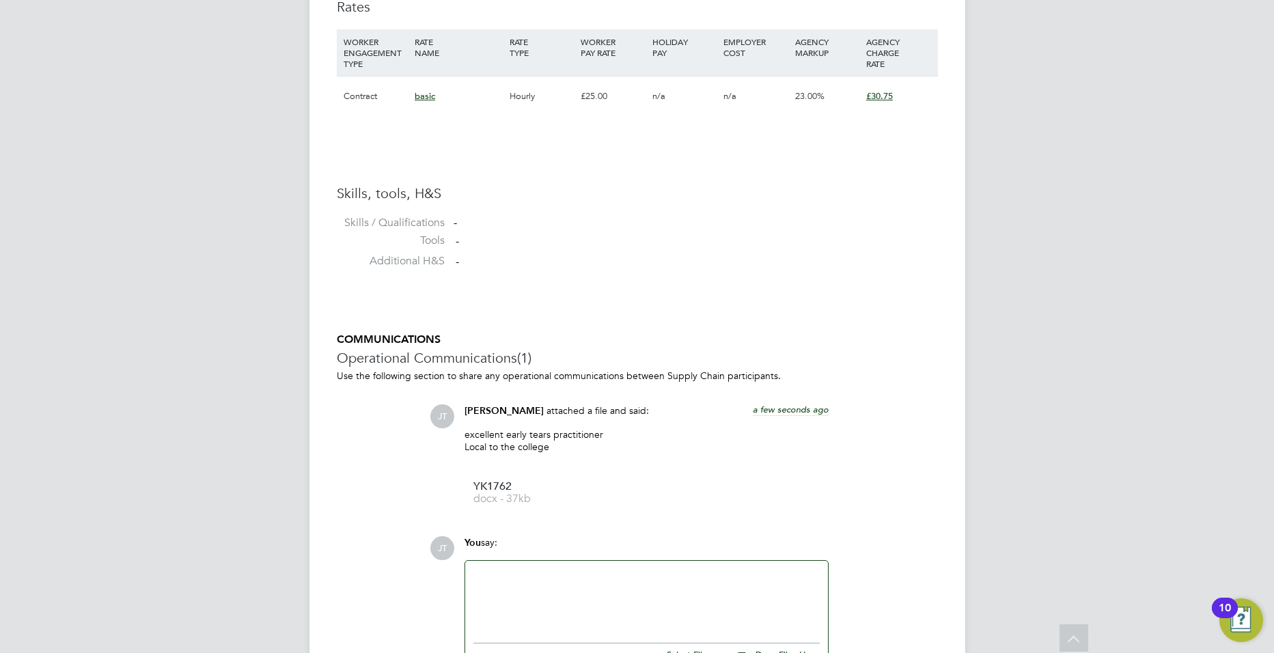
scroll to position [1062, 0]
